Goal: Find specific page/section: Find specific page/section

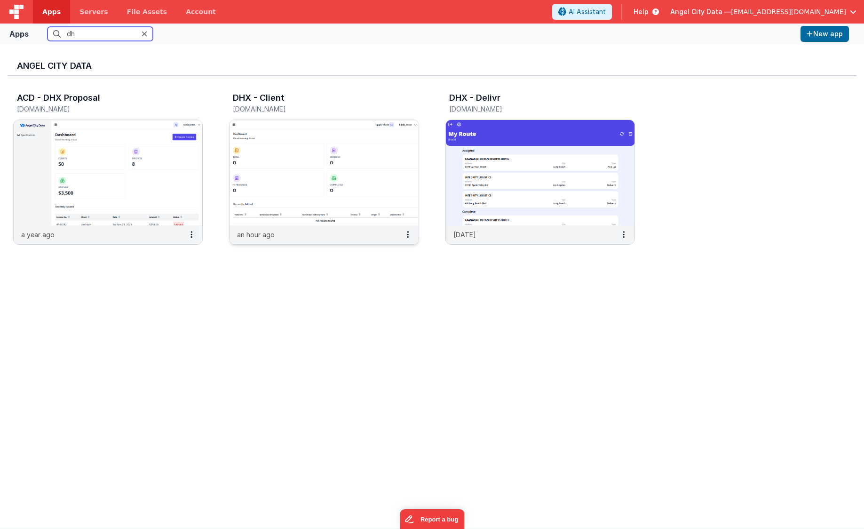
type input "dh"
click at [286, 159] on img at bounding box center [324, 172] width 189 height 105
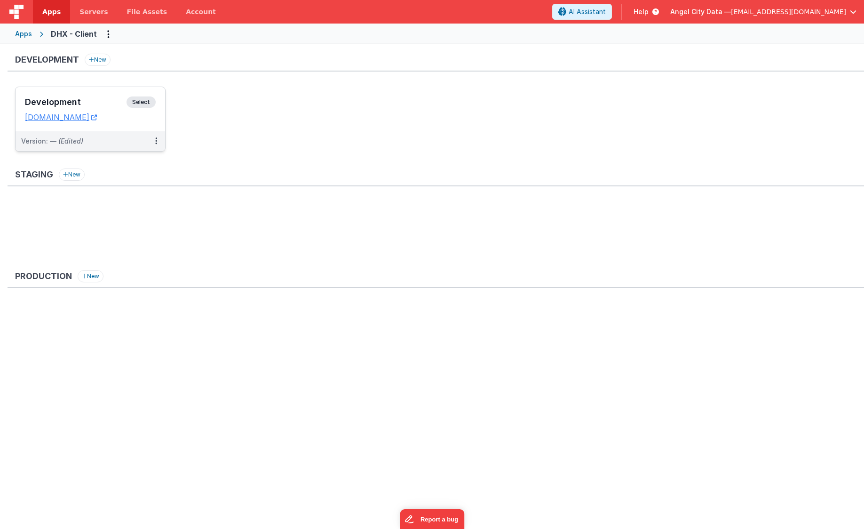
click at [112, 92] on div "Development Select URLs [DOMAIN_NAME]" at bounding box center [91, 109] width 150 height 44
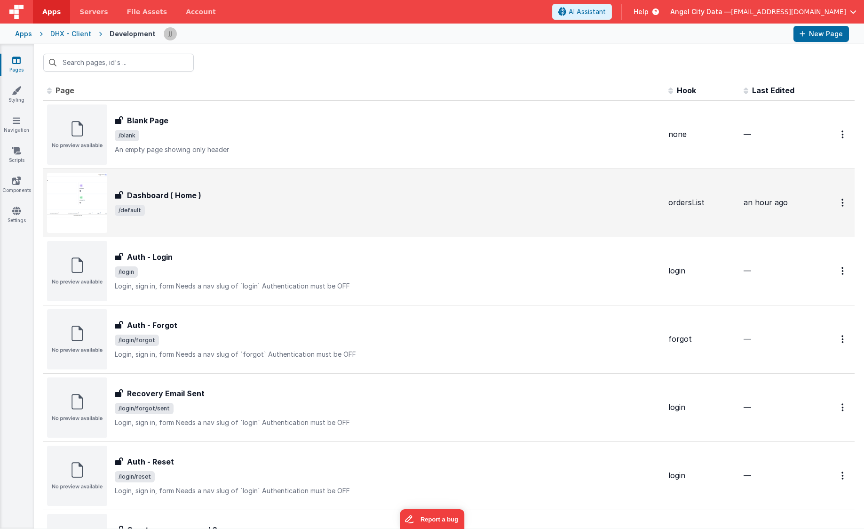
click at [233, 206] on span "/default" at bounding box center [388, 210] width 546 height 11
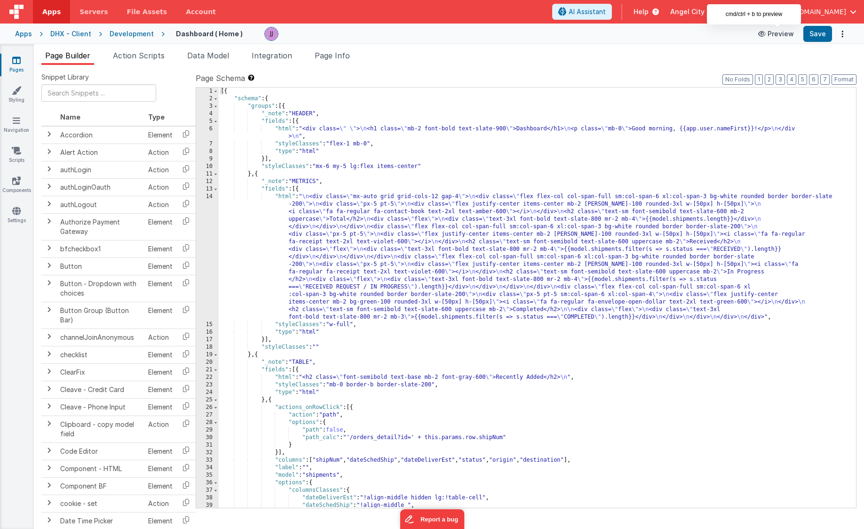
click at [778, 30] on button "Preview" at bounding box center [776, 33] width 47 height 15
click at [144, 34] on div "Development" at bounding box center [132, 33] width 44 height 9
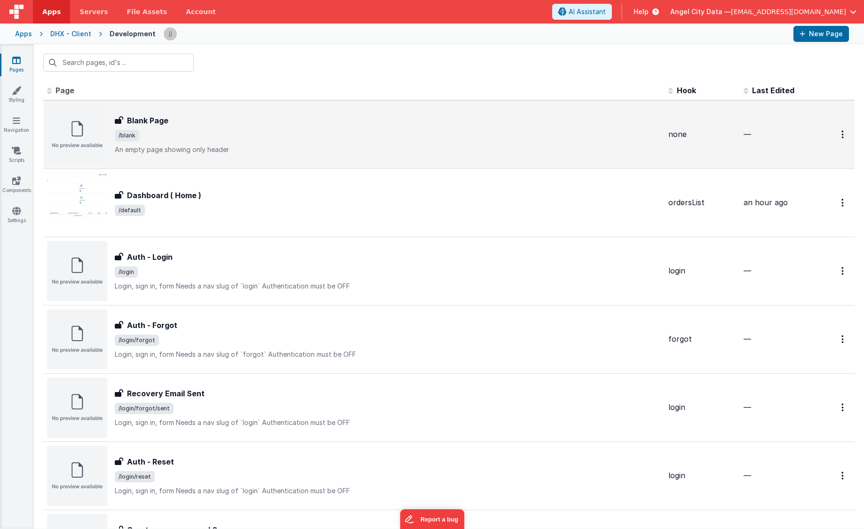
click at [175, 142] on div "Blank Page Blank Page /blank An empty page showing only header" at bounding box center [388, 135] width 546 height 40
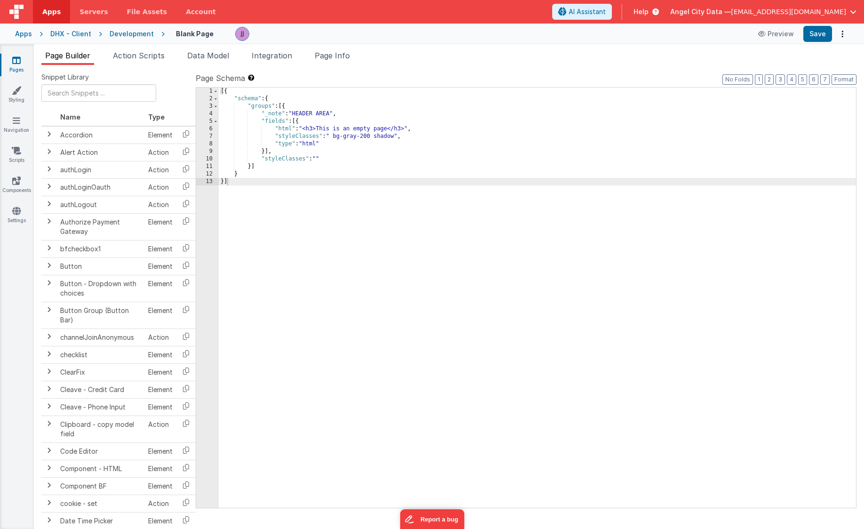
click at [78, 32] on div "DHX - Client" at bounding box center [70, 33] width 41 height 9
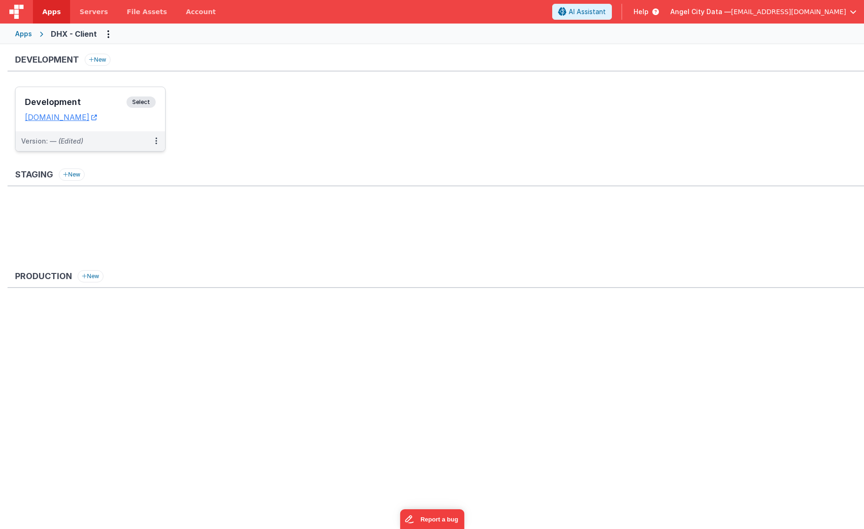
click at [76, 98] on h3 "Development" at bounding box center [76, 101] width 102 height 9
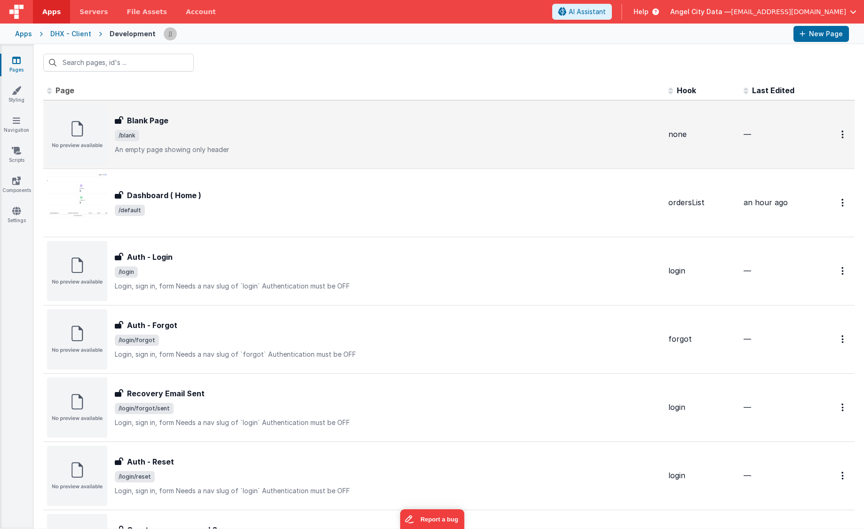
click at [237, 138] on span "/blank" at bounding box center [388, 135] width 546 height 11
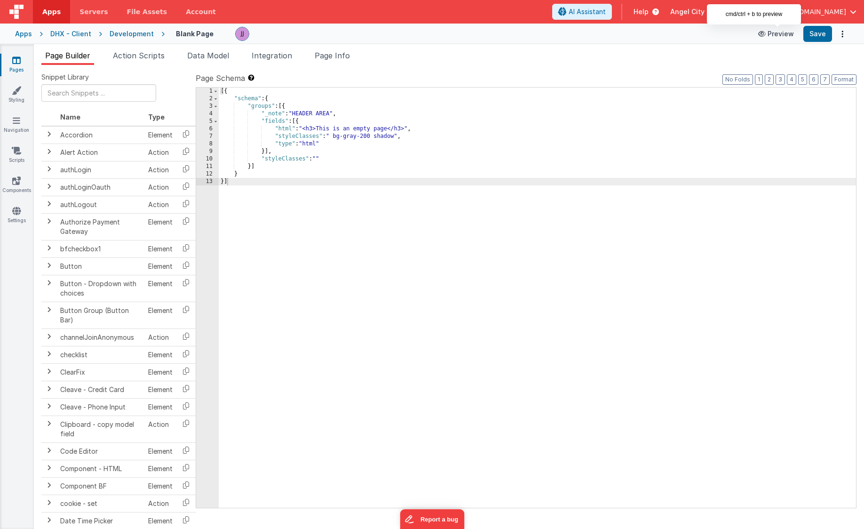
click at [771, 32] on button "Preview" at bounding box center [776, 33] width 47 height 15
click at [123, 34] on div "Development" at bounding box center [132, 33] width 44 height 9
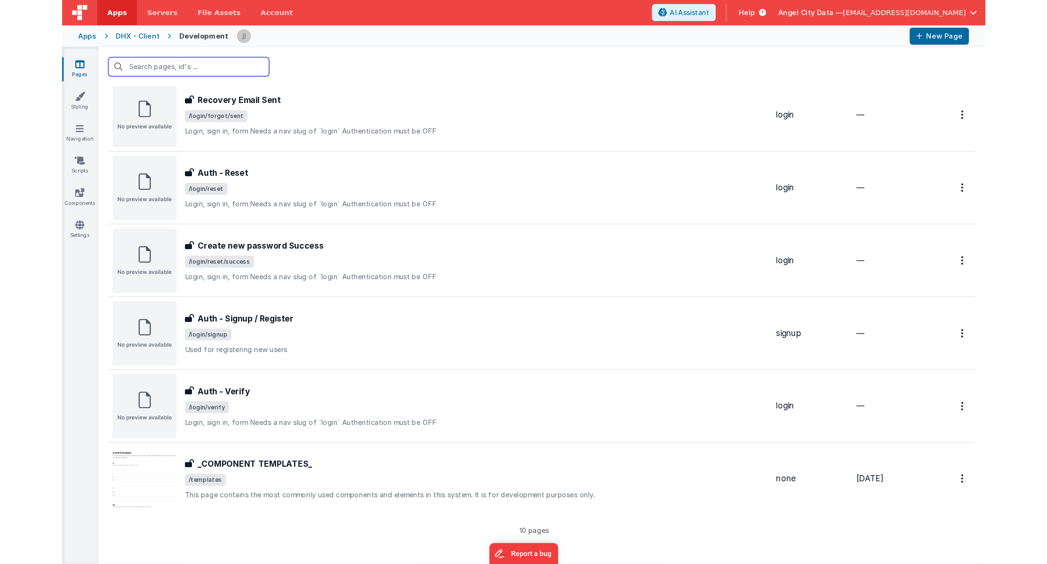
scroll to position [299, 0]
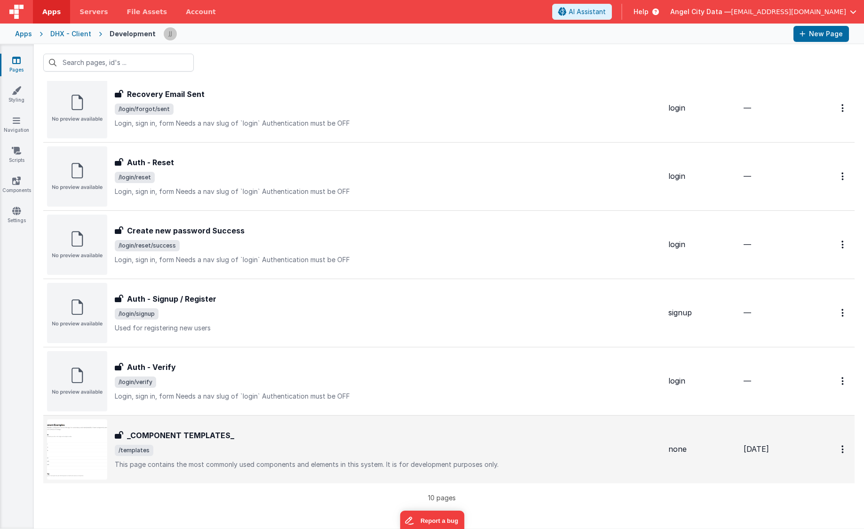
click at [209, 436] on h3 "_COMPONENT TEMPLATES_" at bounding box center [180, 434] width 107 height 11
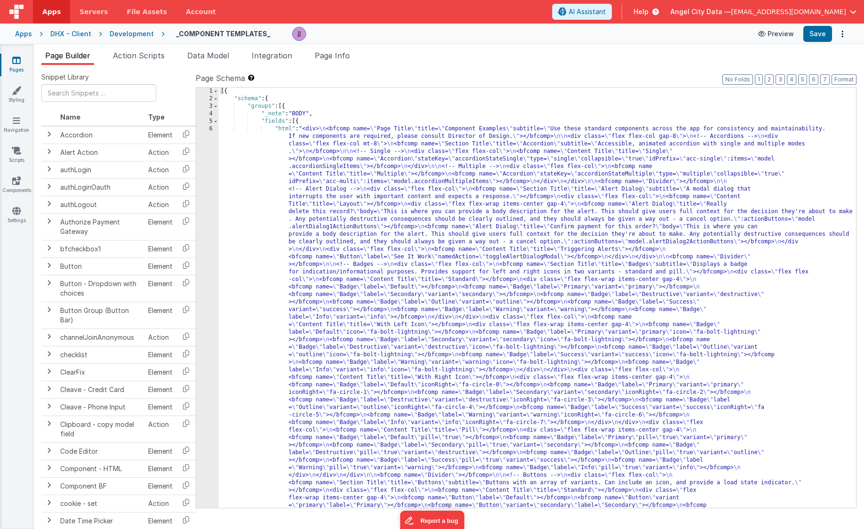
click at [772, 36] on button "Preview" at bounding box center [776, 33] width 47 height 15
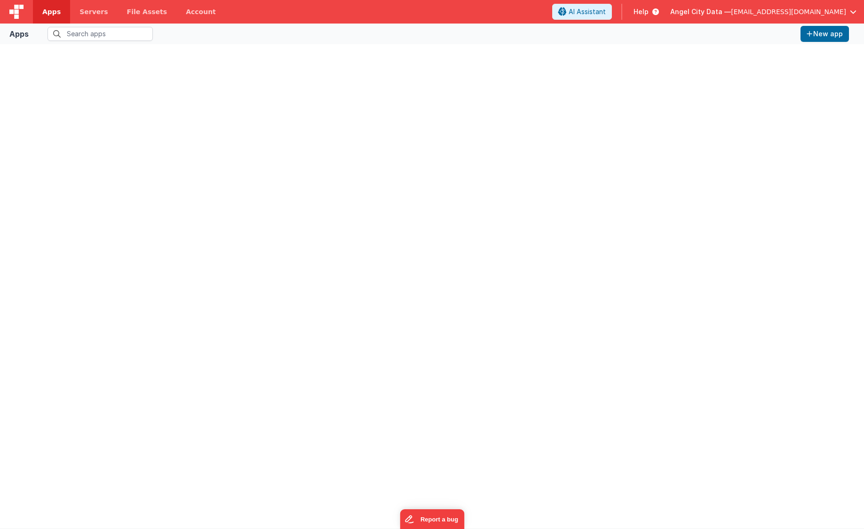
click at [51, 11] on span "Apps" at bounding box center [51, 11] width 18 height 9
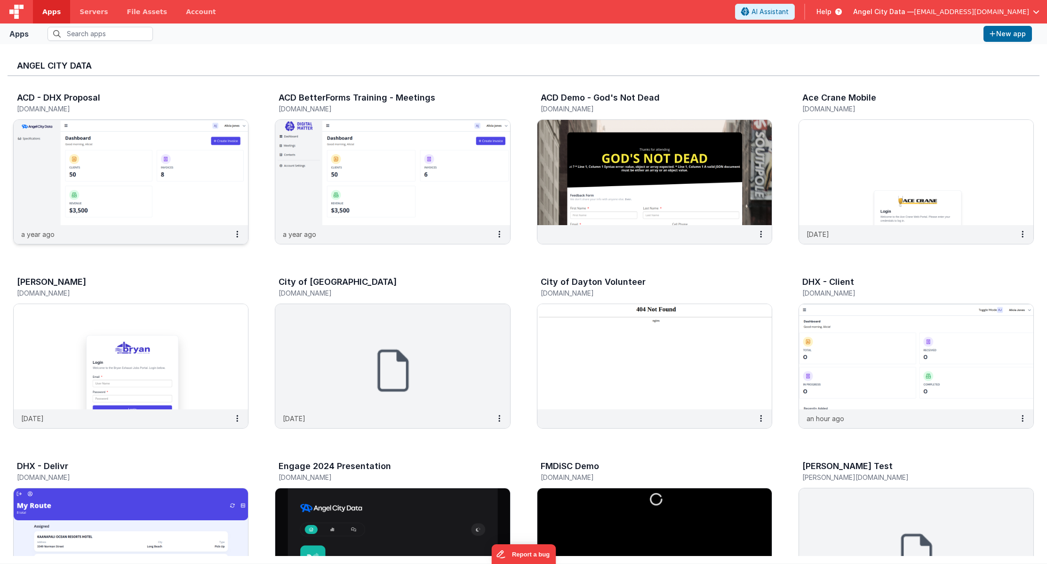
click at [119, 135] on img at bounding box center [131, 172] width 234 height 105
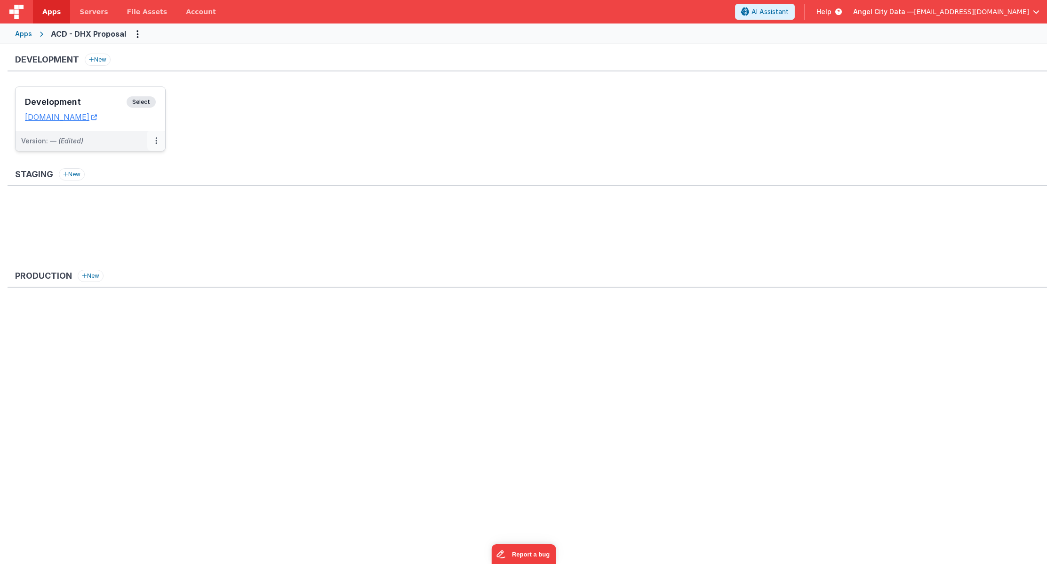
click at [155, 141] on icon at bounding box center [156, 141] width 2 height 0
click at [120, 163] on link "Edit" at bounding box center [123, 162] width 83 height 17
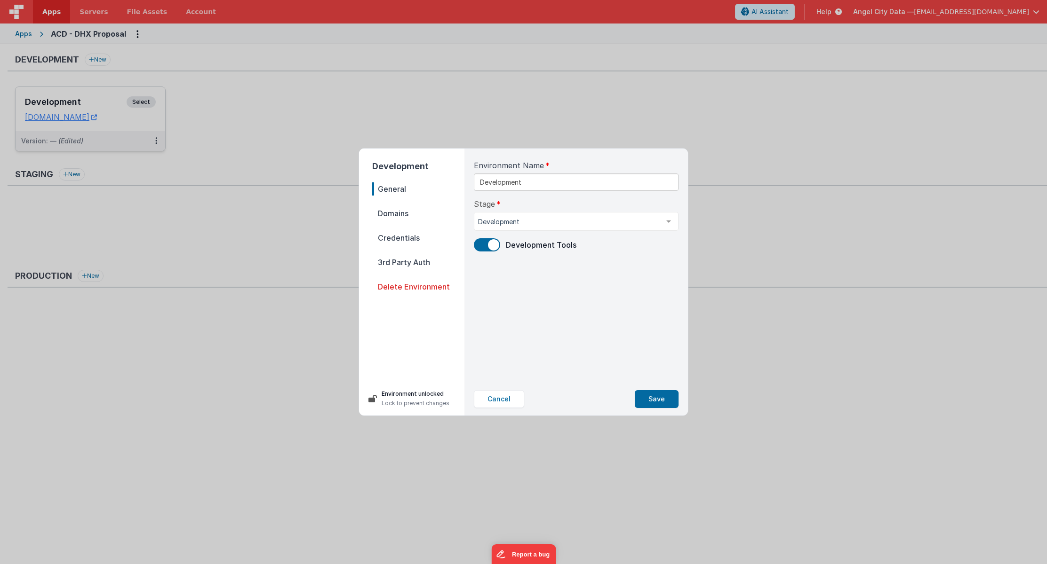
click at [393, 261] on span "3rd Party Auth" at bounding box center [418, 262] width 92 height 13
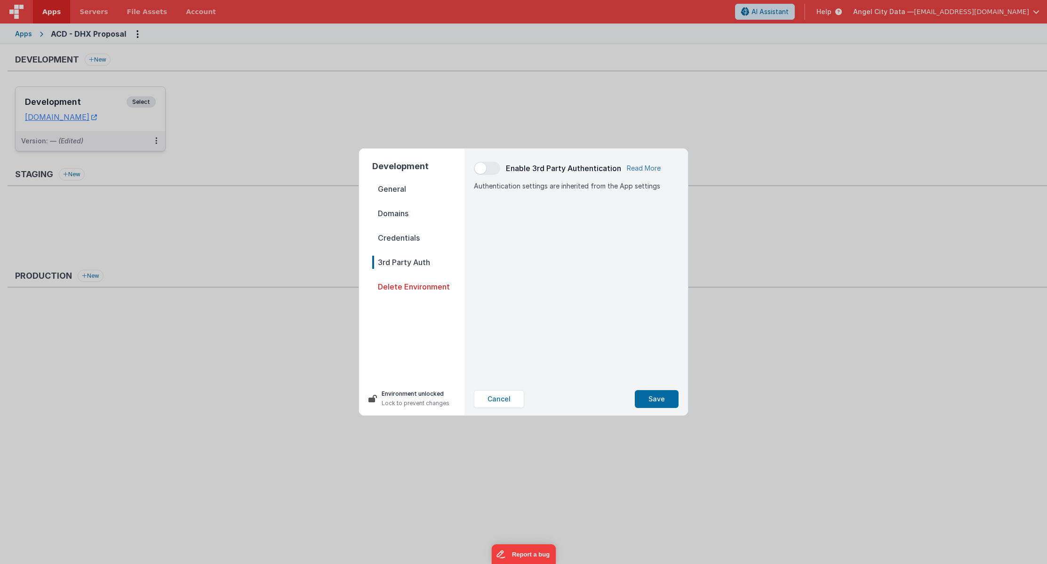
click at [633, 168] on link "Read More" at bounding box center [644, 168] width 34 height 9
click at [402, 190] on span "General" at bounding box center [418, 188] width 92 height 13
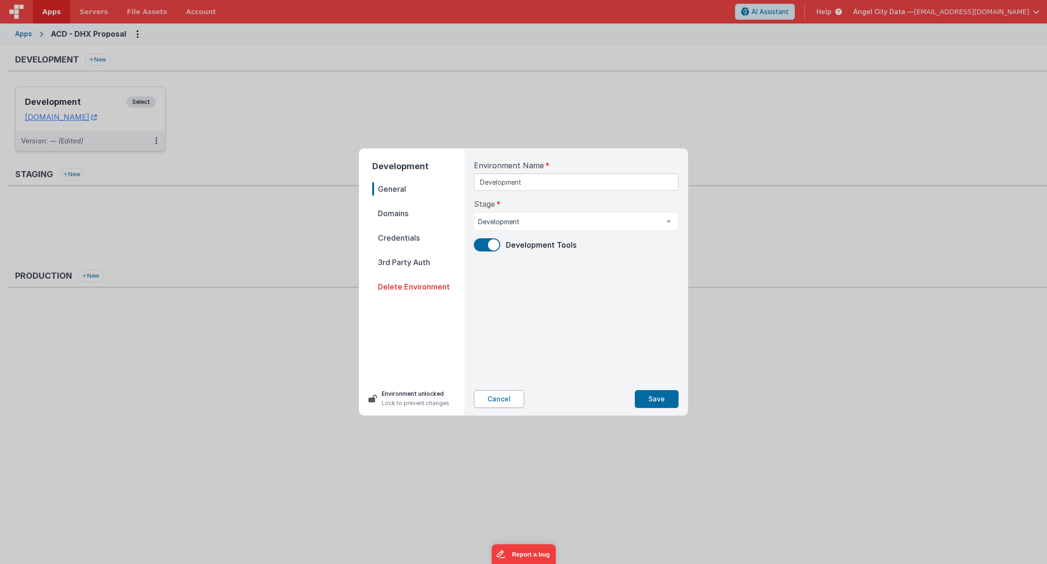
click at [495, 402] on button "Cancel" at bounding box center [499, 399] width 50 height 18
